Goal: Information Seeking & Learning: Learn about a topic

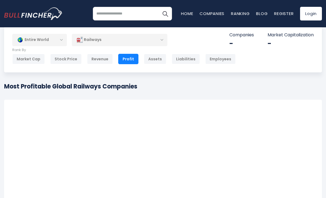
scroll to position [13, 0]
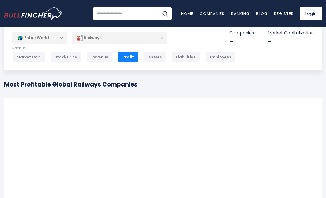
drag, startPoint x: 0, startPoint y: 0, endPoint x: 152, endPoint y: 83, distance: 173.4
click at [152, 83] on div "Most Profitable Global Railways Companies Convert USD to local currency" at bounding box center [162, 86] width 317 height 13
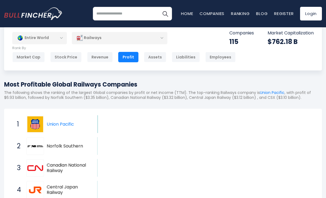
click at [152, 83] on div "Most Profitable Global Railways Companies The following shows the ranking of th…" at bounding box center [162, 92] width 317 height 24
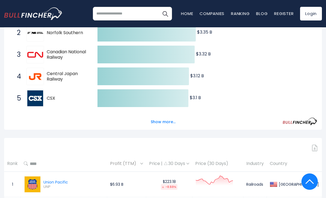
scroll to position [125, 0]
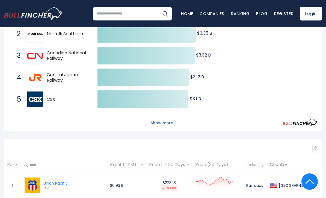
click at [167, 118] on button "Show more..." at bounding box center [162, 122] width 31 height 9
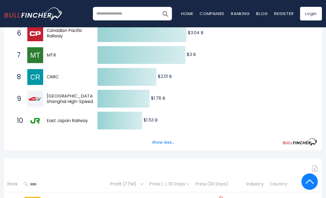
scroll to position [220, 0]
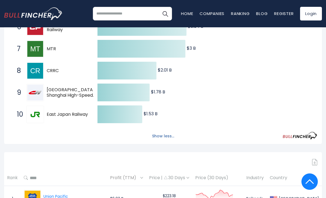
click at [160, 136] on button "Show less..." at bounding box center [163, 135] width 29 height 9
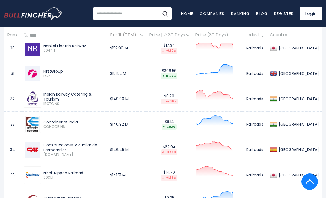
scroll to position [1012, 0]
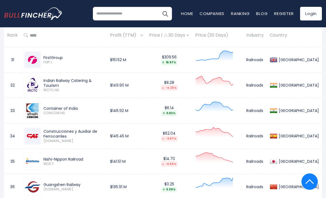
drag, startPoint x: 172, startPoint y: 87, endPoint x: 197, endPoint y: 93, distance: 25.5
click at [192, 93] on td "$8.28 -4.25%" at bounding box center [169, 85] width 46 height 25
click at [187, 91] on td "$8.28 -4.25%" at bounding box center [169, 85] width 46 height 25
drag, startPoint x: 187, startPoint y: 91, endPoint x: 183, endPoint y: 91, distance: 4.6
click at [183, 91] on td "$8.28 -4.25%" at bounding box center [169, 85] width 46 height 25
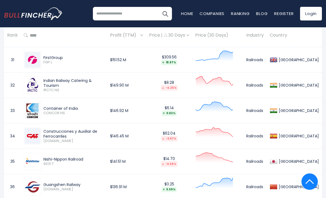
click at [183, 91] on td "$8.28 -4.25%" at bounding box center [169, 85] width 46 height 25
drag, startPoint x: 183, startPoint y: 91, endPoint x: 192, endPoint y: 91, distance: 9.3
click at [192, 91] on td "$8.28 -4.25%" at bounding box center [169, 85] width 46 height 25
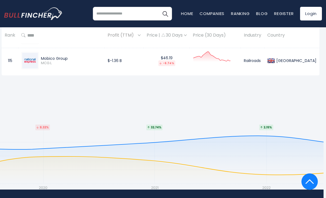
scroll to position [3140, 2]
